Goal: Task Accomplishment & Management: Use online tool/utility

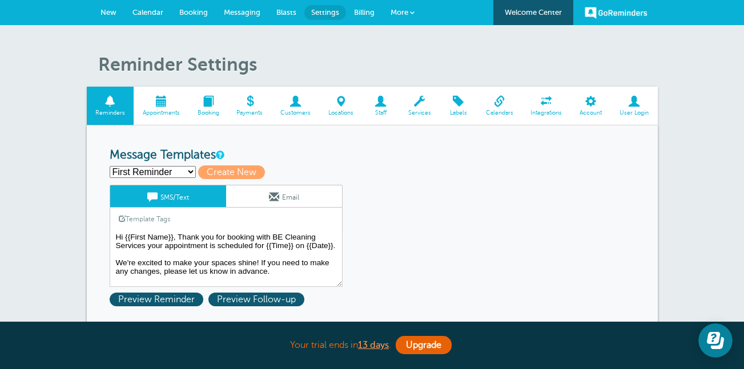
click at [303, 98] on span at bounding box center [296, 101] width 48 height 11
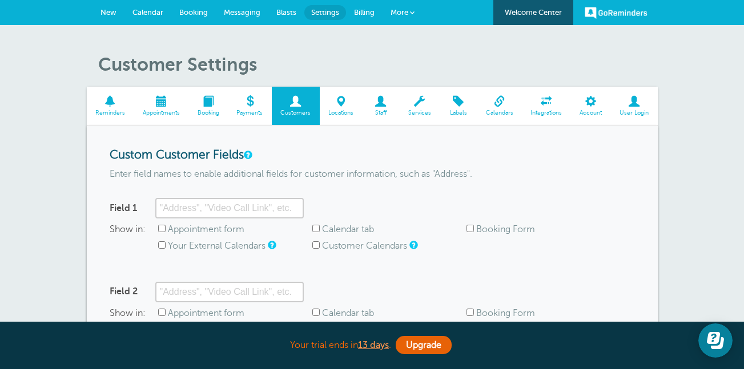
click at [200, 148] on div "Custom Customer Fields Enter field names to enable additional fields for custom…" at bounding box center [372, 318] width 571 height 384
click at [114, 110] on span "Reminders" at bounding box center [110, 113] width 36 height 7
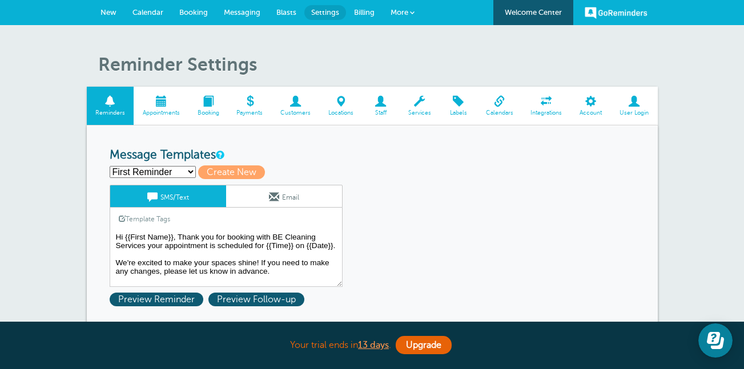
click at [154, 110] on span "Appointments" at bounding box center [160, 113] width 43 height 7
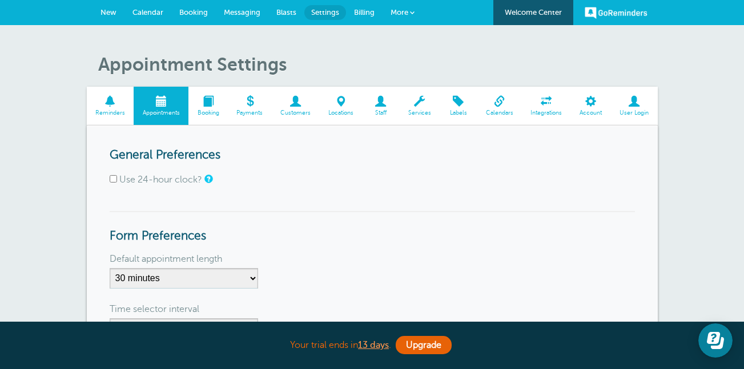
click at [300, 101] on span at bounding box center [296, 101] width 48 height 11
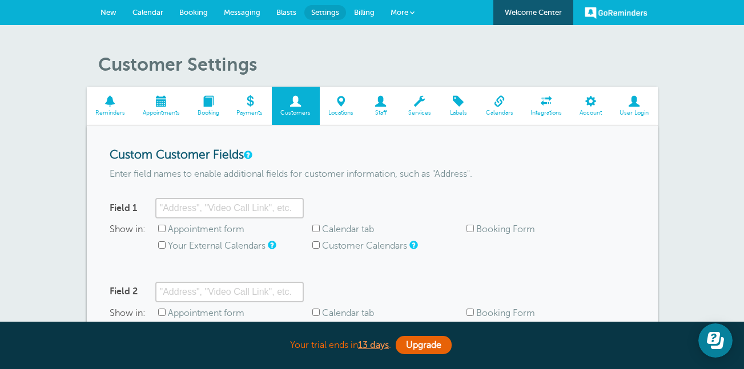
click at [205, 105] on span at bounding box center [207, 101] width 39 height 11
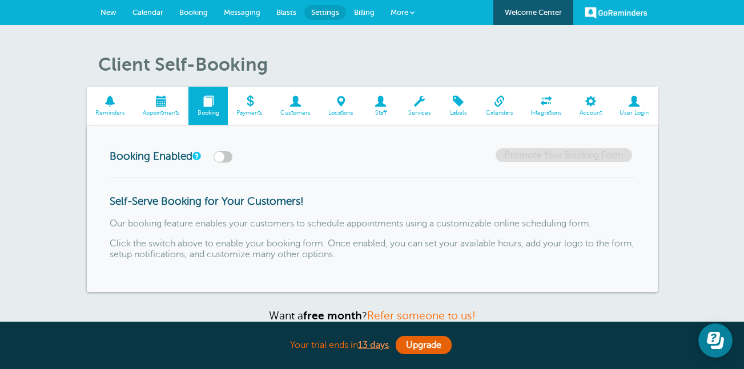
click at [175, 108] on link "Appointments" at bounding box center [161, 106] width 55 height 38
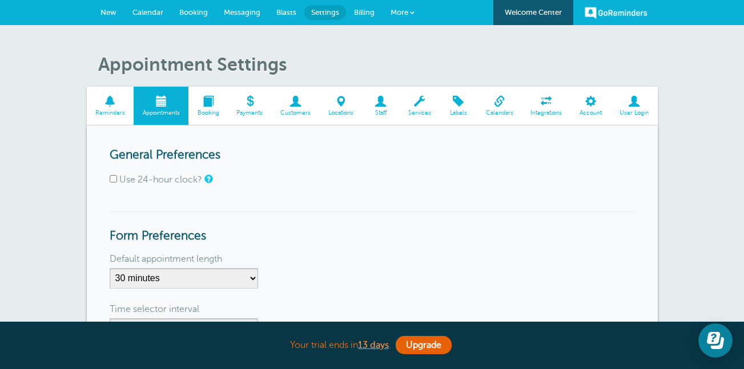
click at [150, 9] on span "Calendar" at bounding box center [147, 12] width 31 height 9
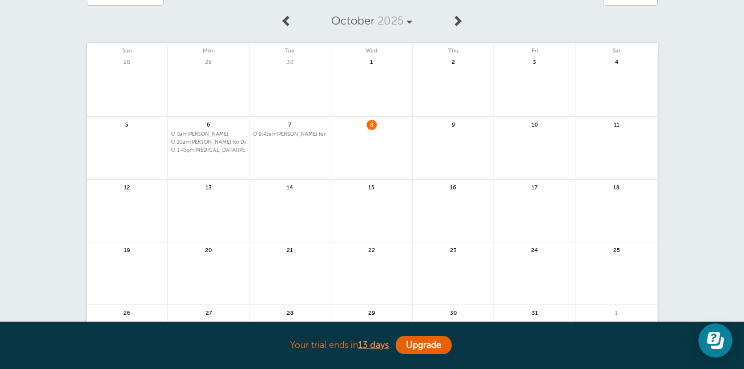
scroll to position [10, 0]
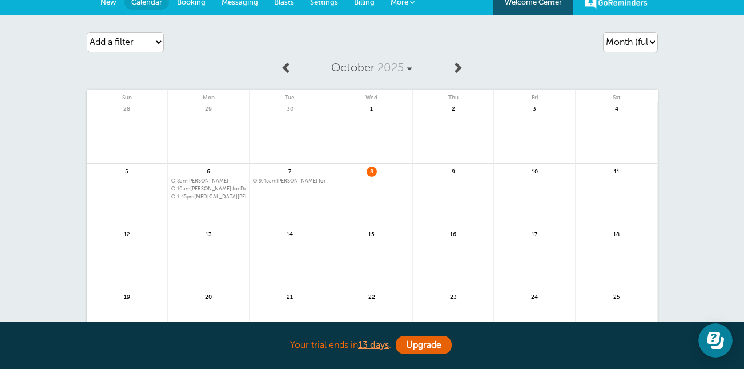
click at [196, 3] on span "Booking" at bounding box center [191, 2] width 29 height 9
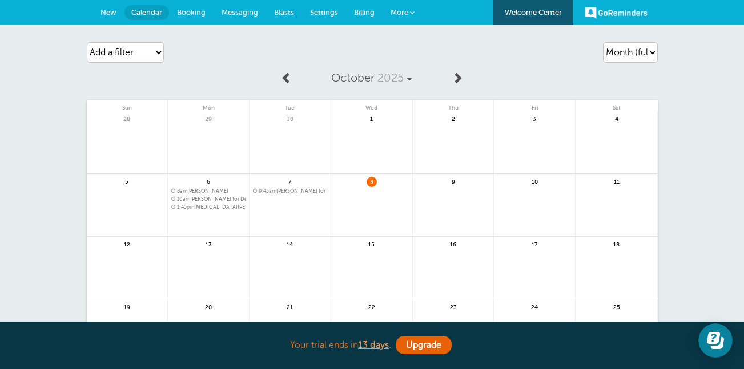
click at [456, 219] on link at bounding box center [453, 212] width 81 height 50
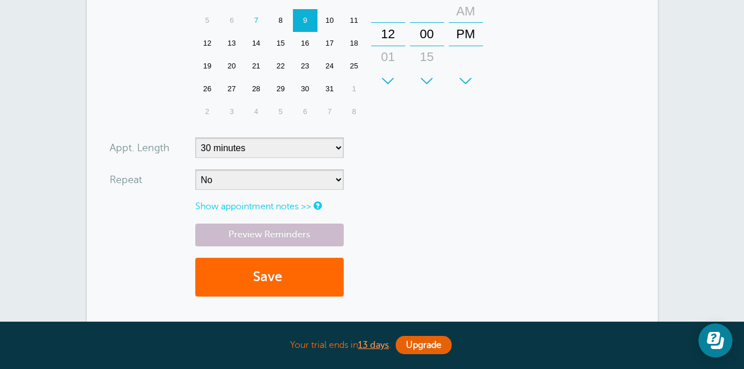
scroll to position [400, 0]
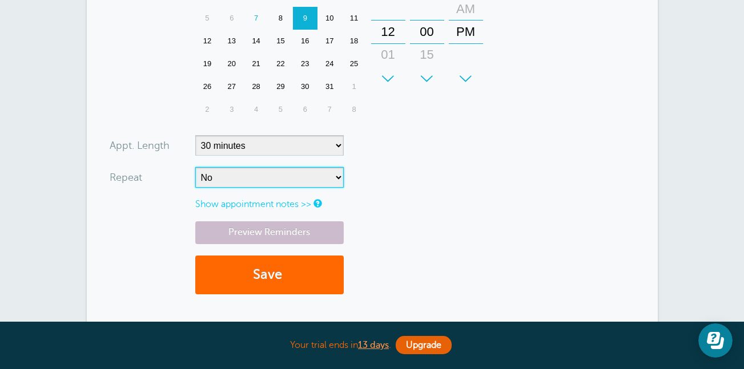
click at [285, 183] on select "No Daily Weekly Every 2 weeks Every 3 weeks Every 4 weeks Monthly Every 5 weeks…" at bounding box center [269, 177] width 148 height 21
